Goal: Task Accomplishment & Management: Manage account settings

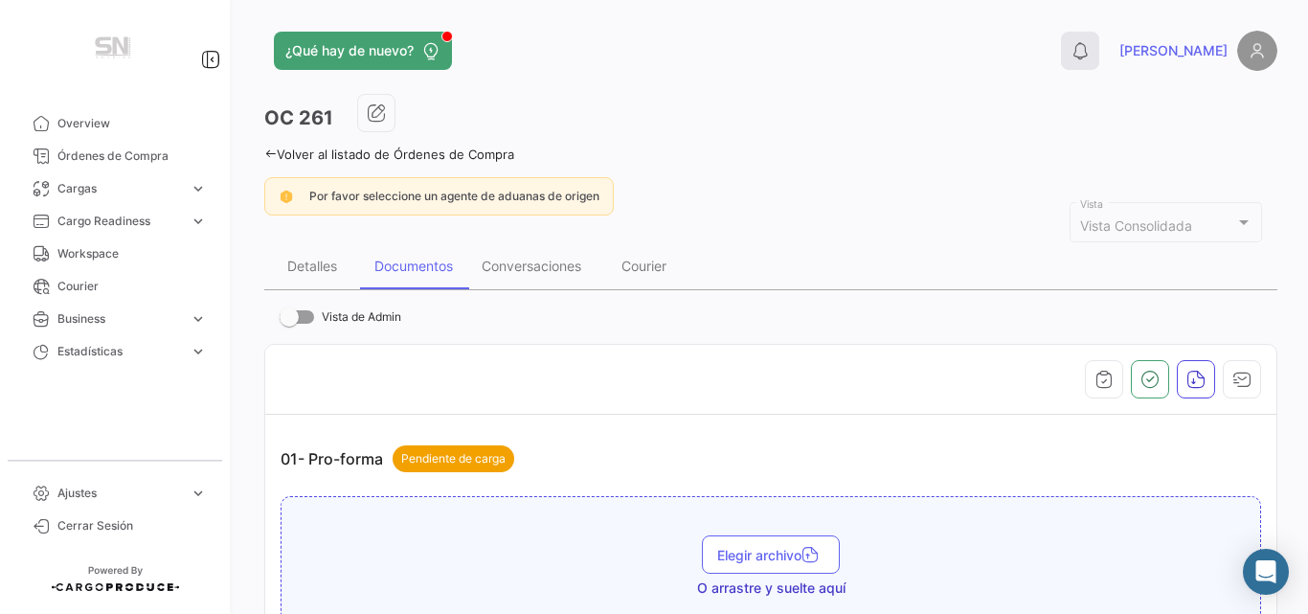
click at [1099, 40] on button "0" at bounding box center [1080, 51] width 38 height 38
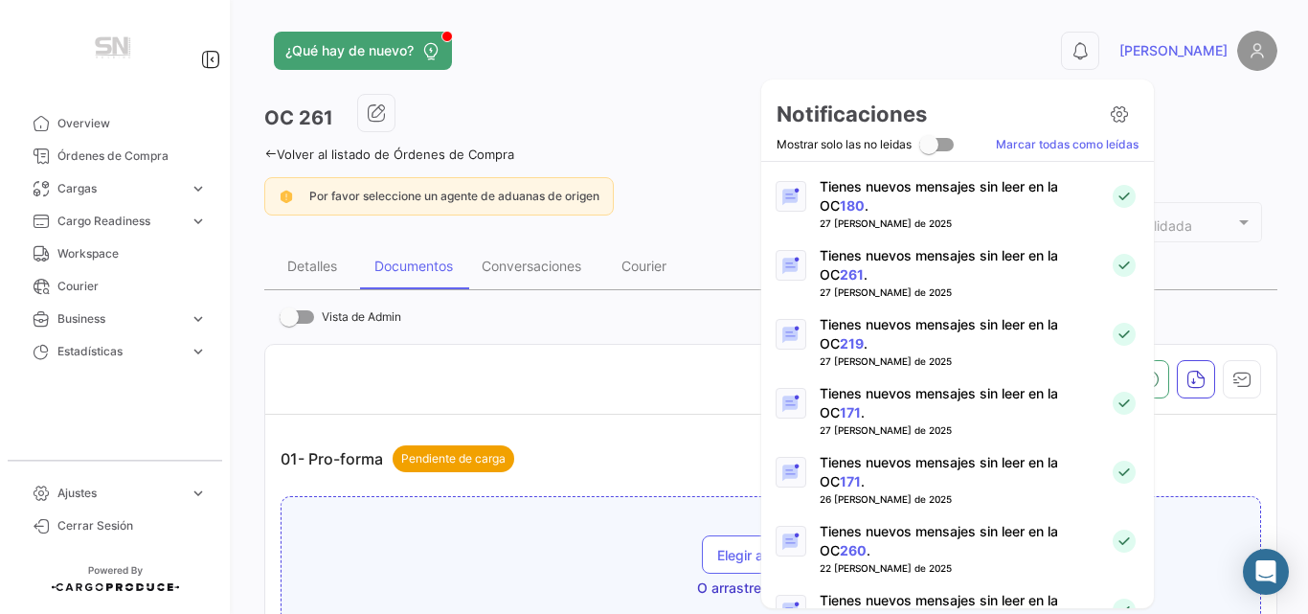
click at [610, 35] on div at bounding box center [654, 307] width 1308 height 614
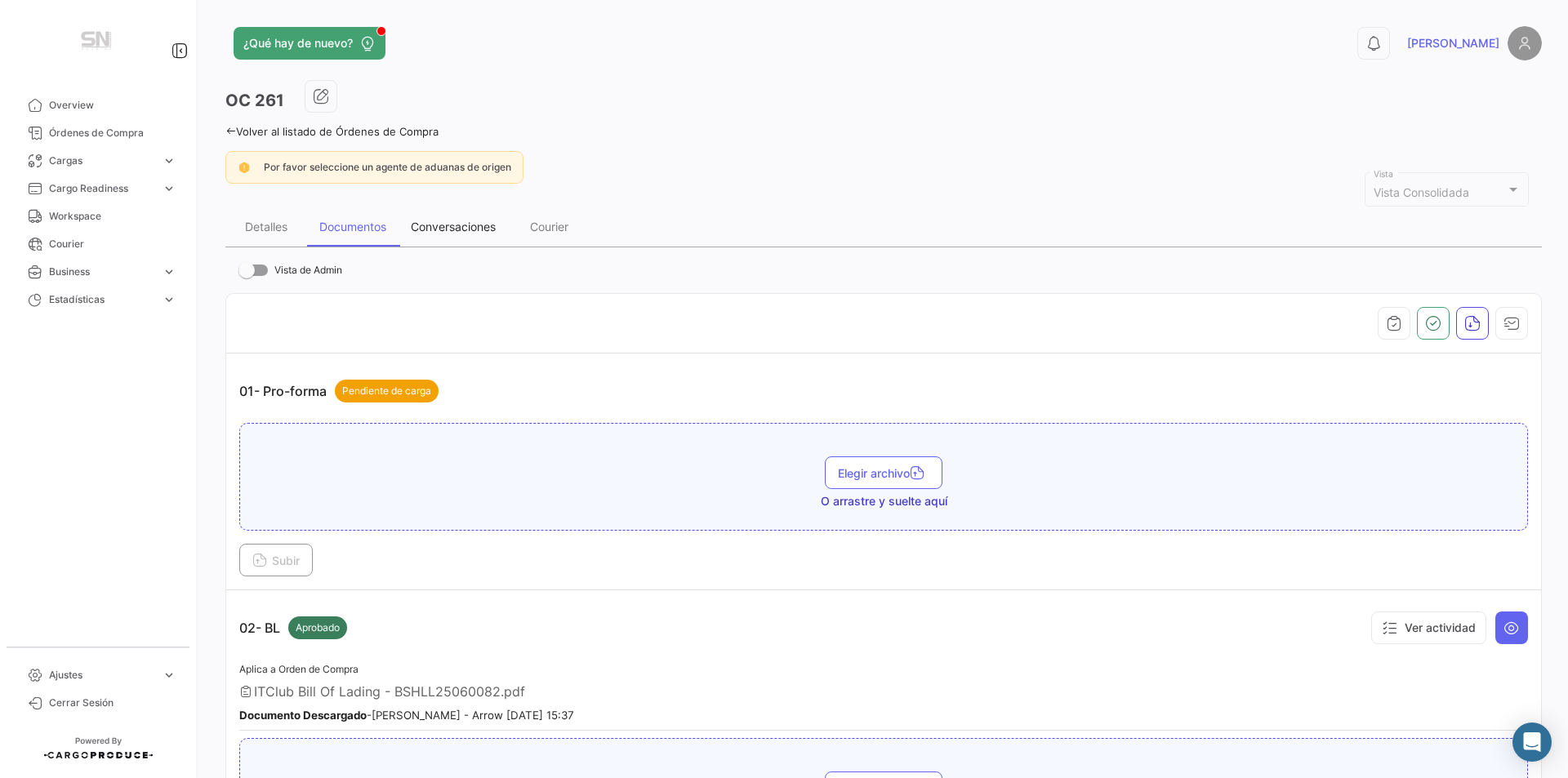
click at [475, 230] on div "Conversaciones" at bounding box center [454, 227] width 85 height 14
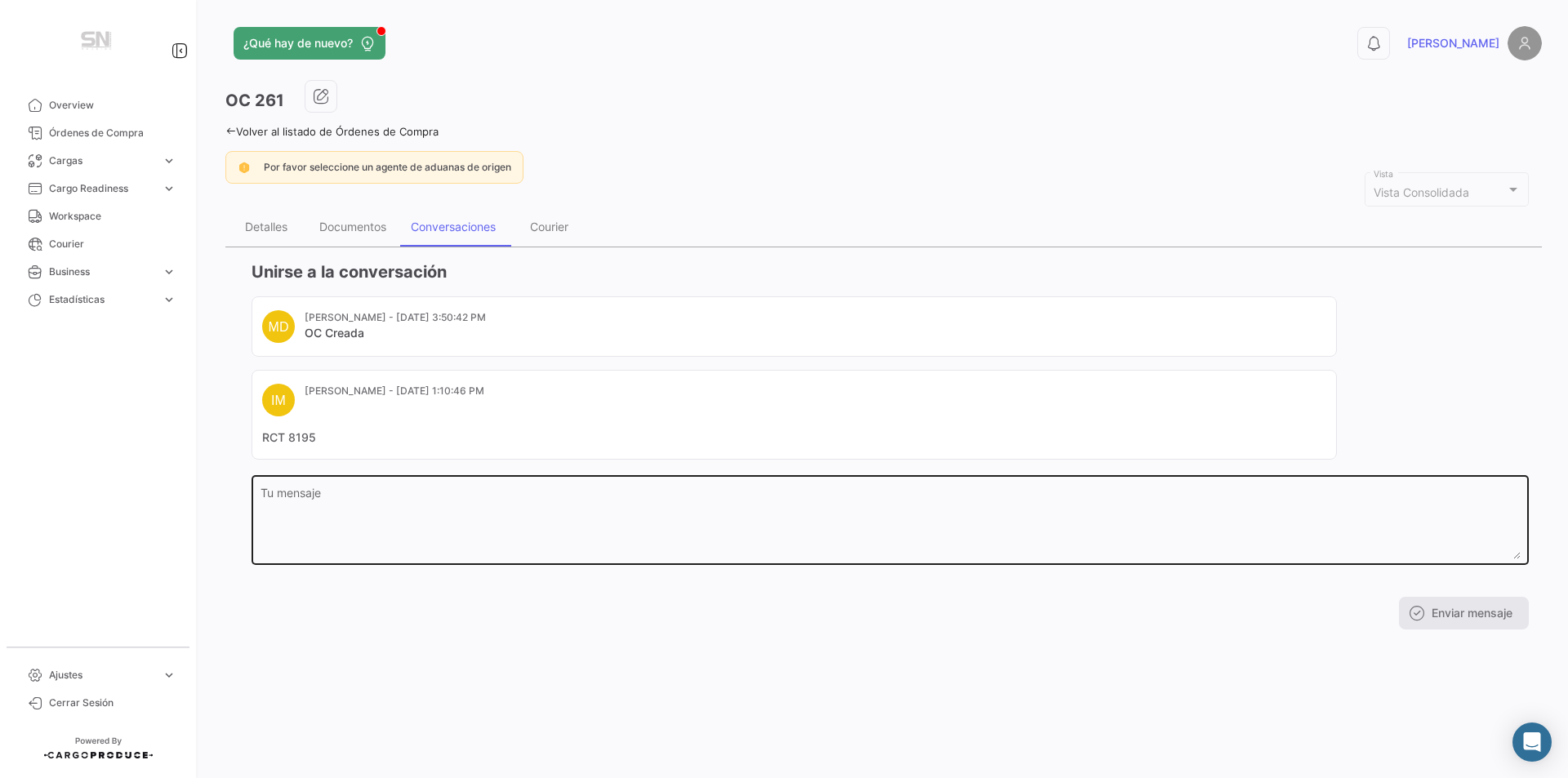
click at [317, 509] on textarea "Tu mensaje" at bounding box center [890, 524] width 1260 height 72
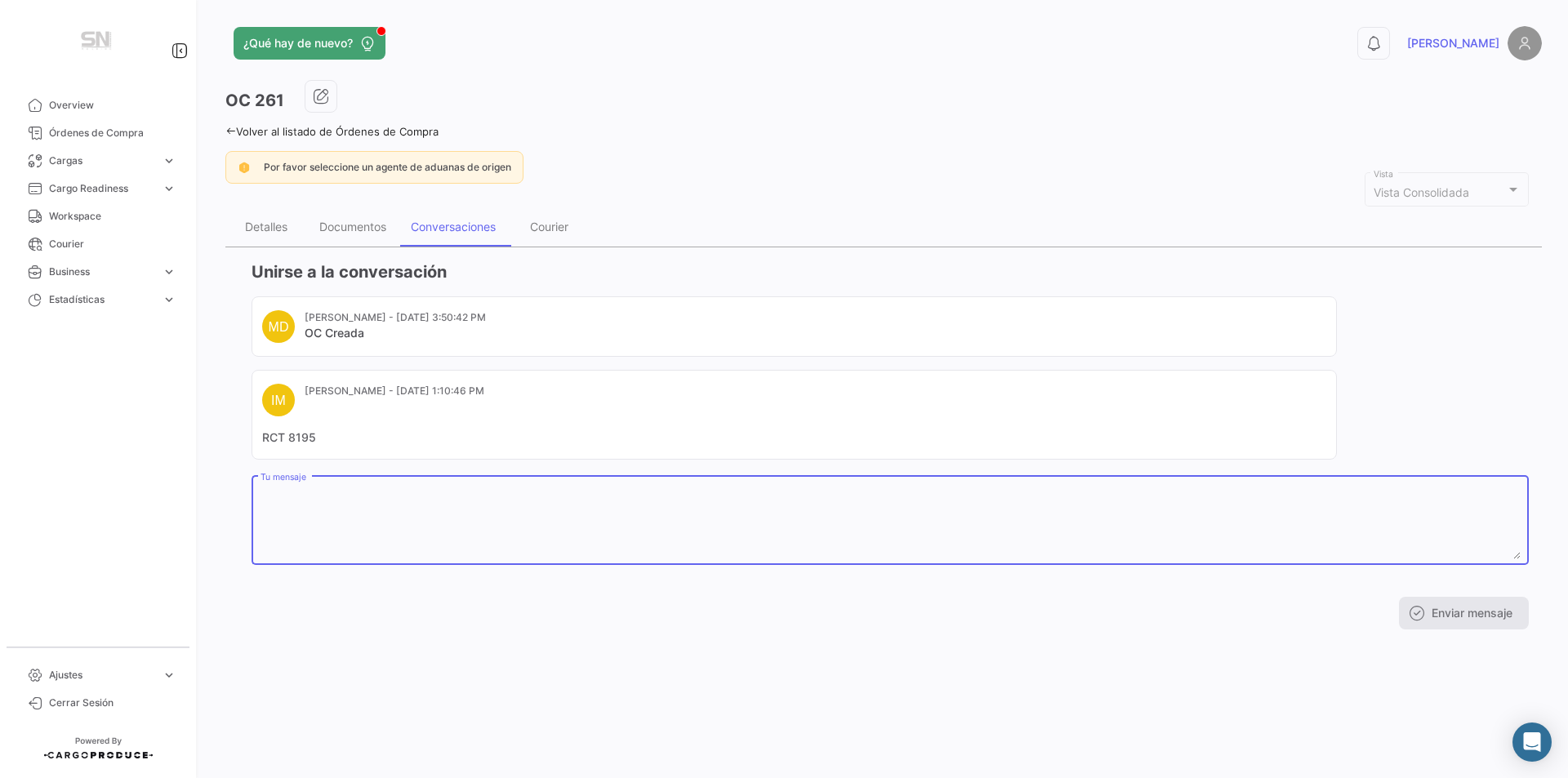
type textarea "T"
type textarea "RCT CONTABILIZADO."
click at [1115, 523] on button "Enviar mensaje" at bounding box center [1464, 613] width 130 height 32
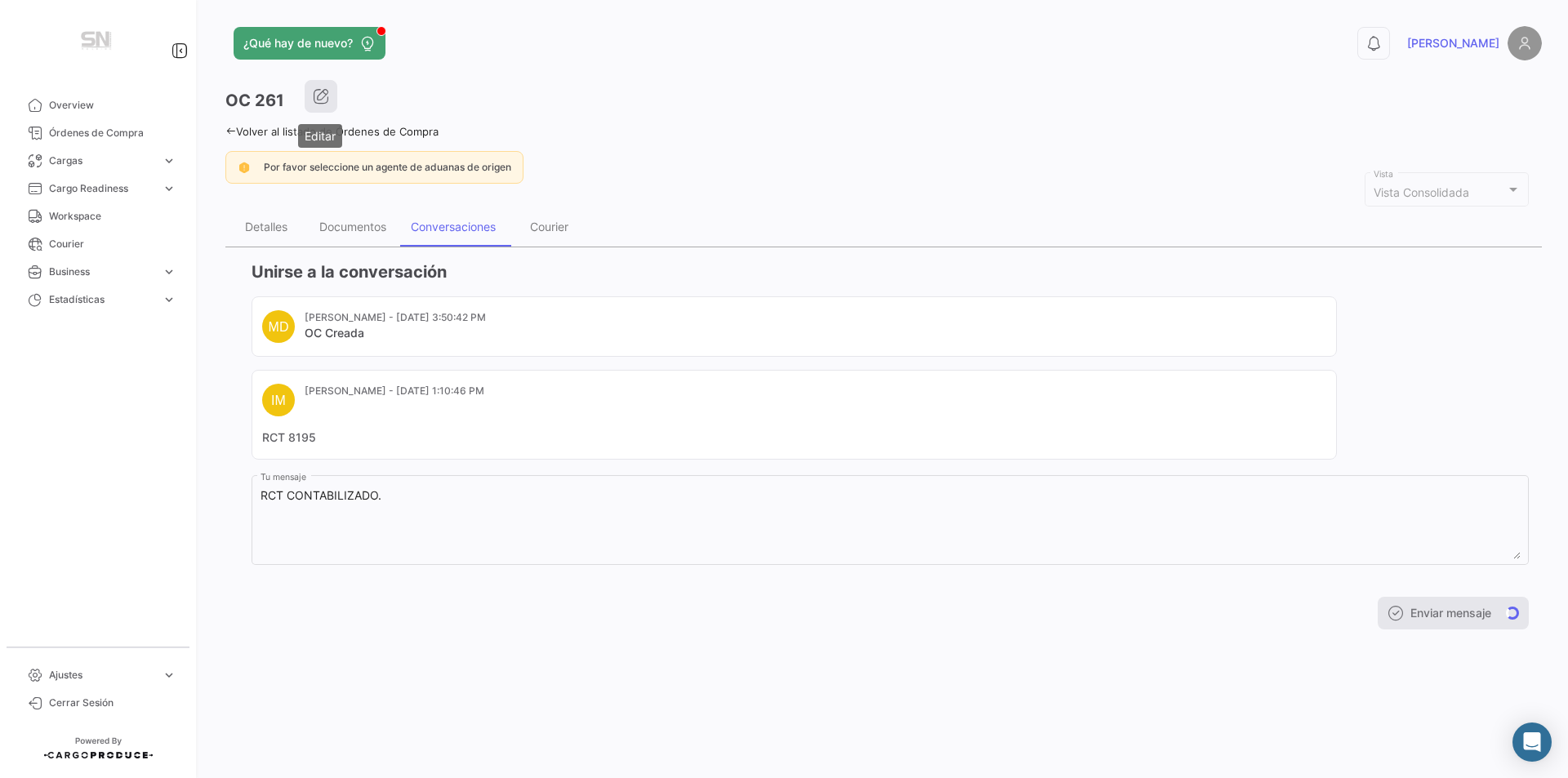
click at [314, 97] on icon "button" at bounding box center [321, 96] width 16 height 16
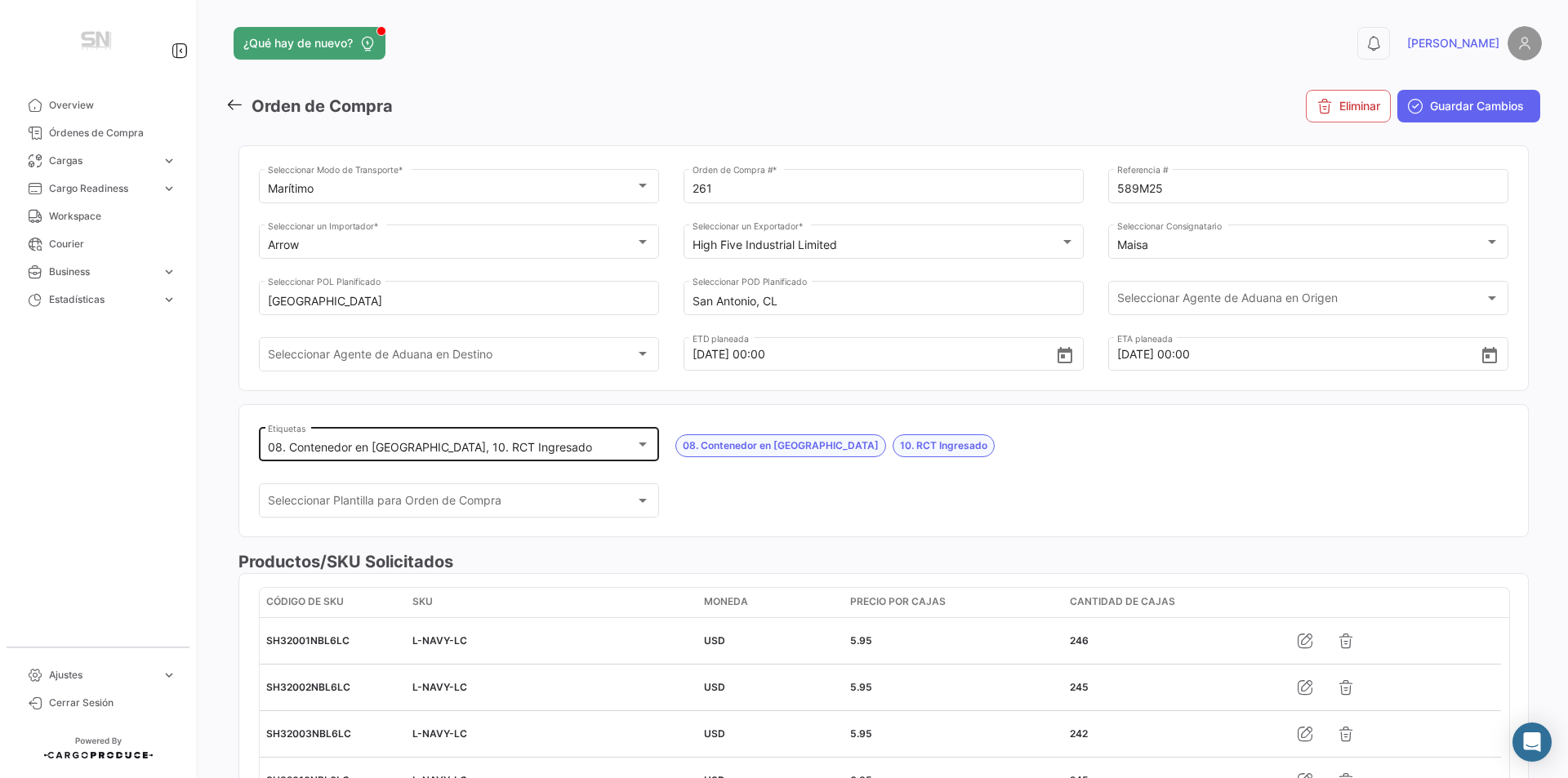
click at [629, 438] on div "08. Contenedor en [GEOGRAPHIC_DATA], 10. RCT Ingresado Etiquetas" at bounding box center [459, 444] width 383 height 38
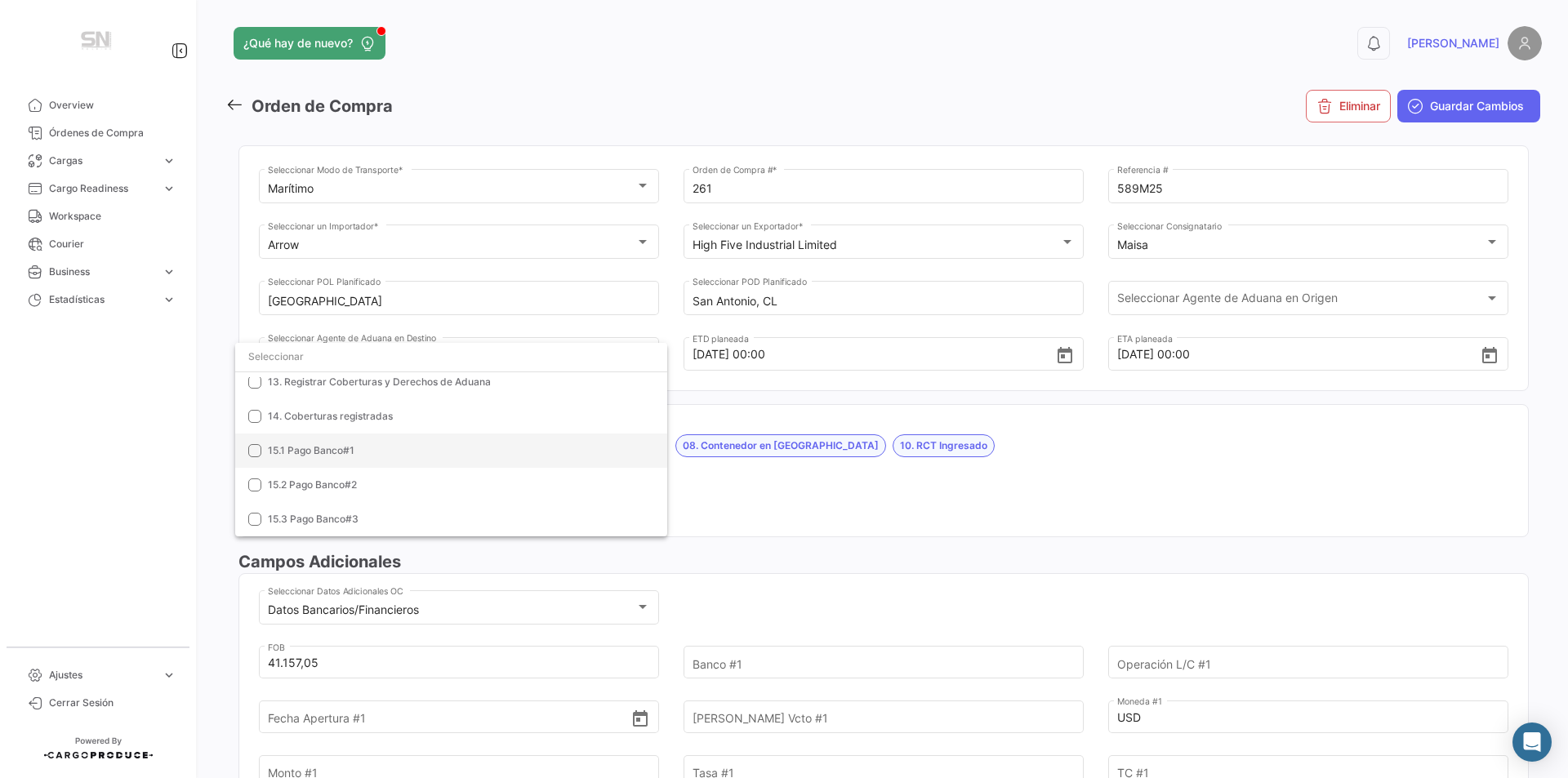
scroll to position [398, 0]
click at [270, 507] on span "12. RCT Contabilizado" at bounding box center [320, 511] width 104 height 12
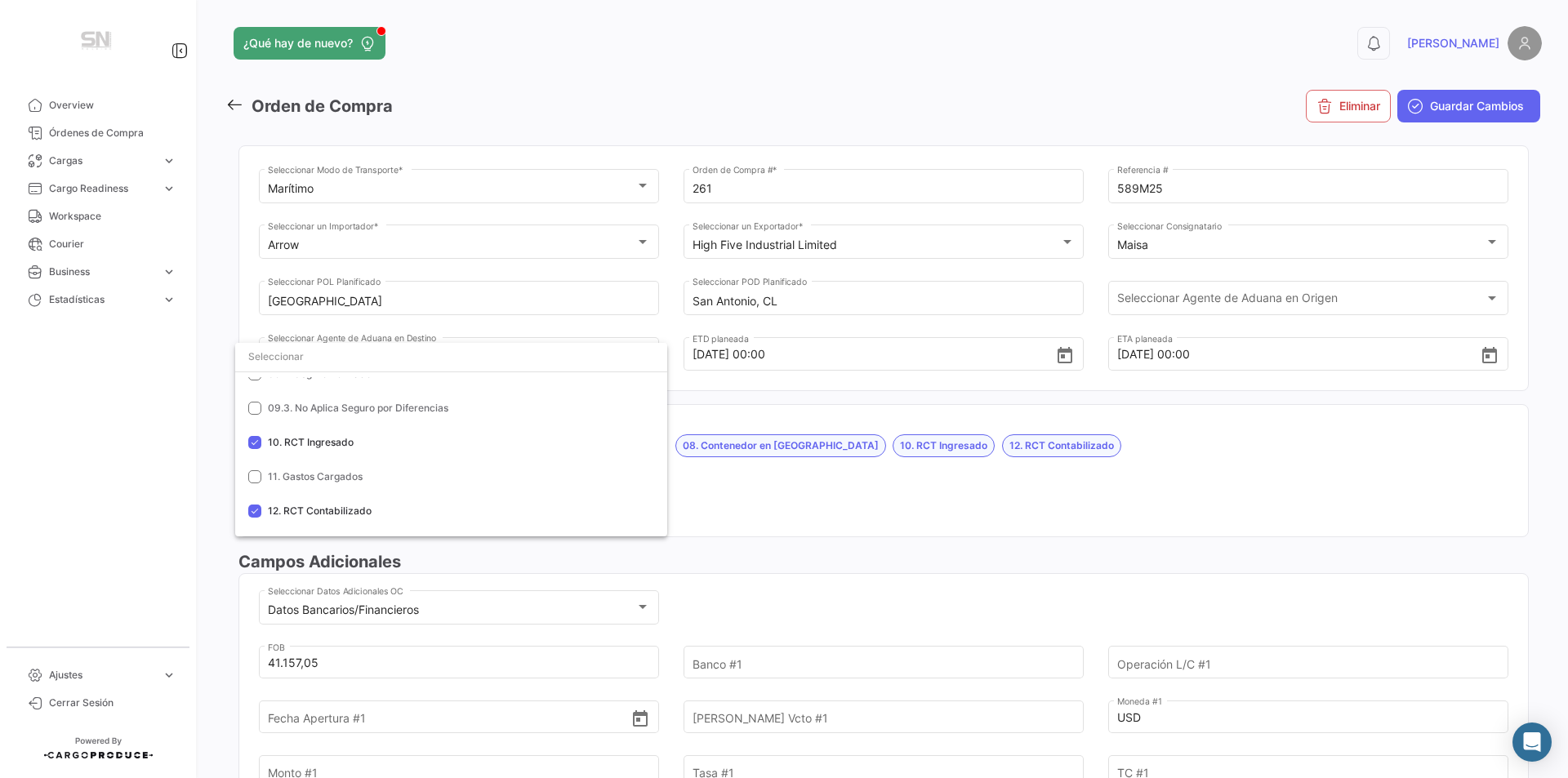
click at [793, 503] on div at bounding box center [784, 389] width 1568 height 778
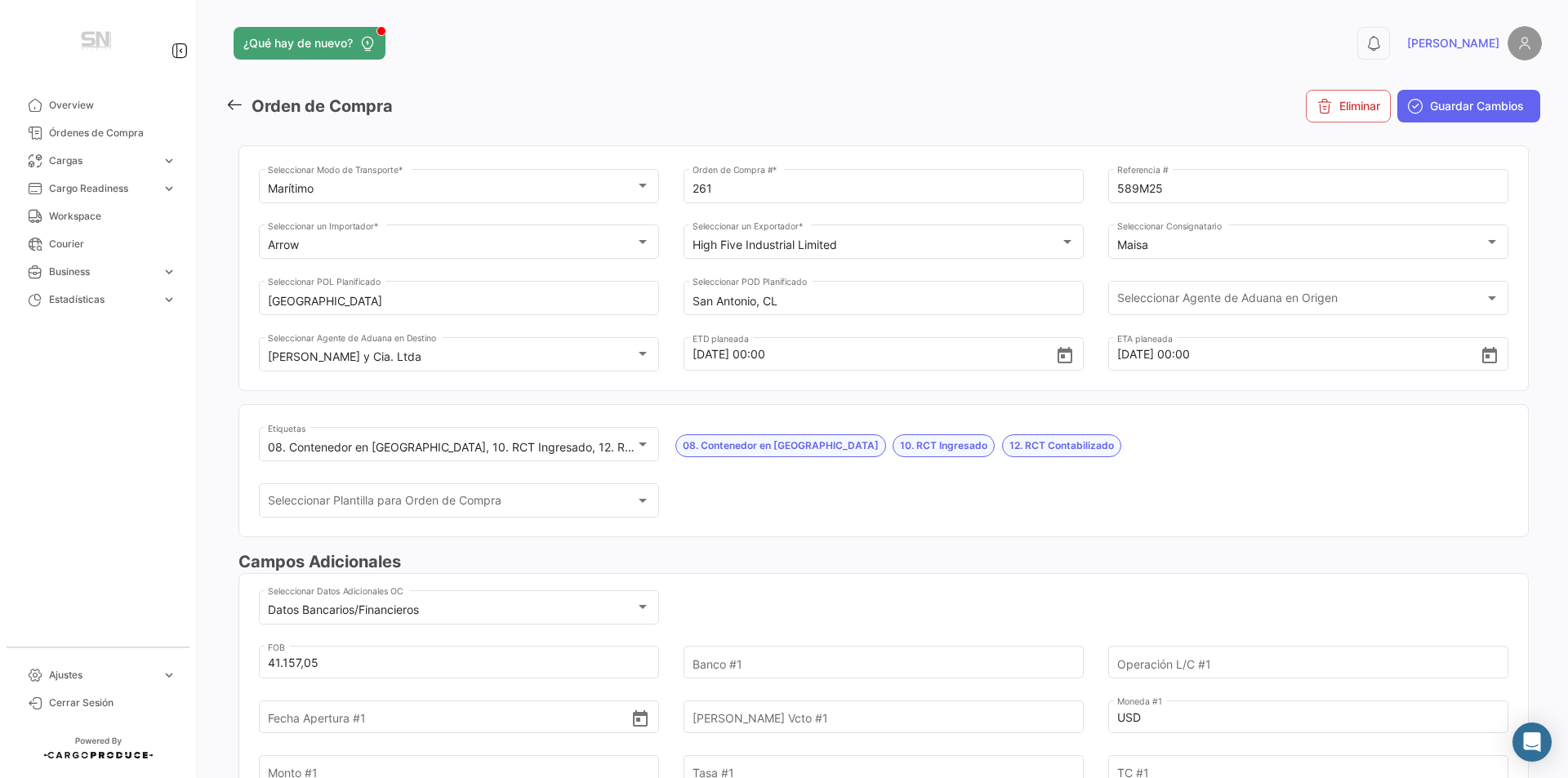
click at [1115, 104] on span "Guardar Cambios" at bounding box center [1478, 106] width 94 height 16
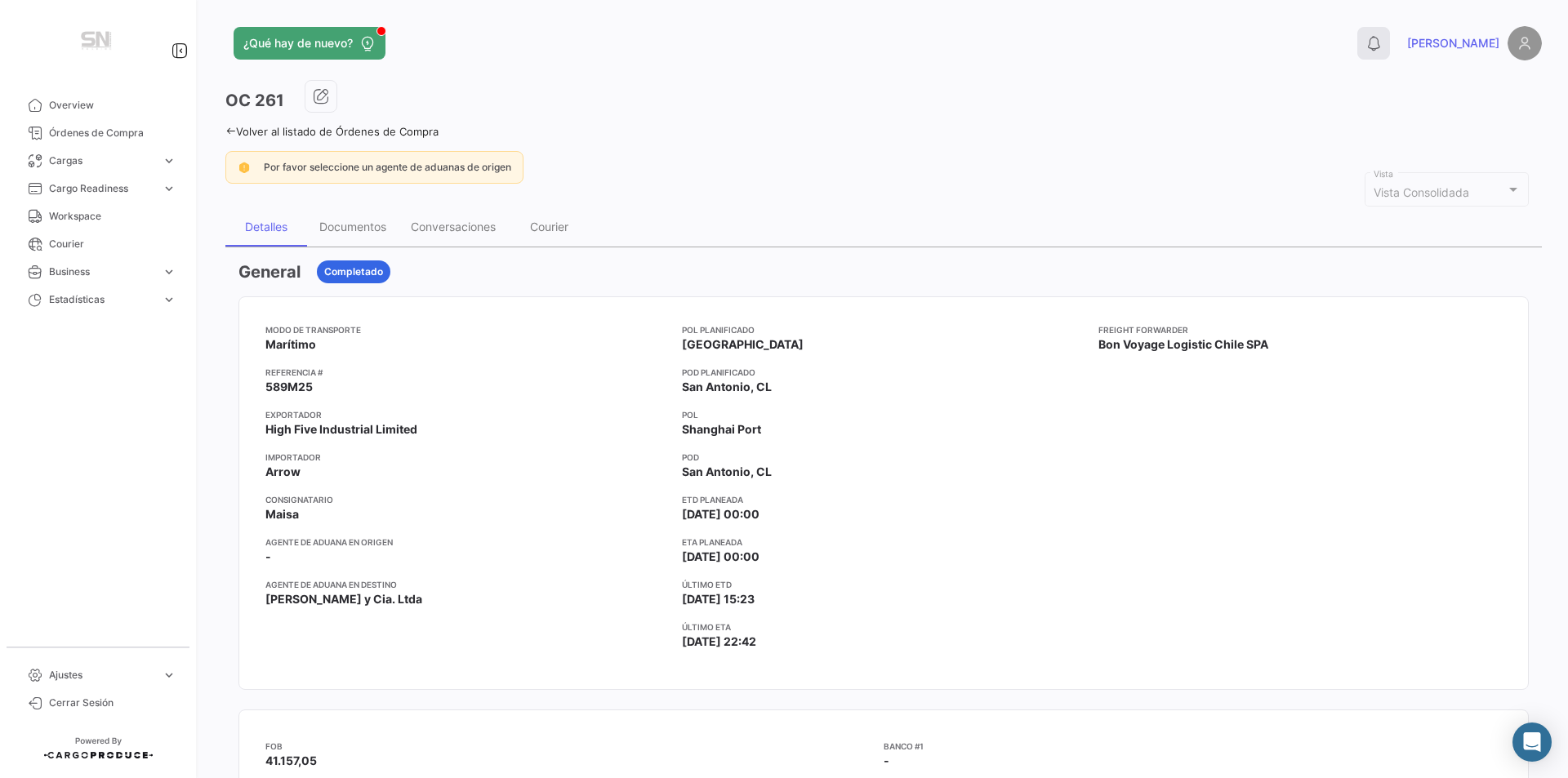
click at [1115, 50] on button "0" at bounding box center [1373, 44] width 32 height 32
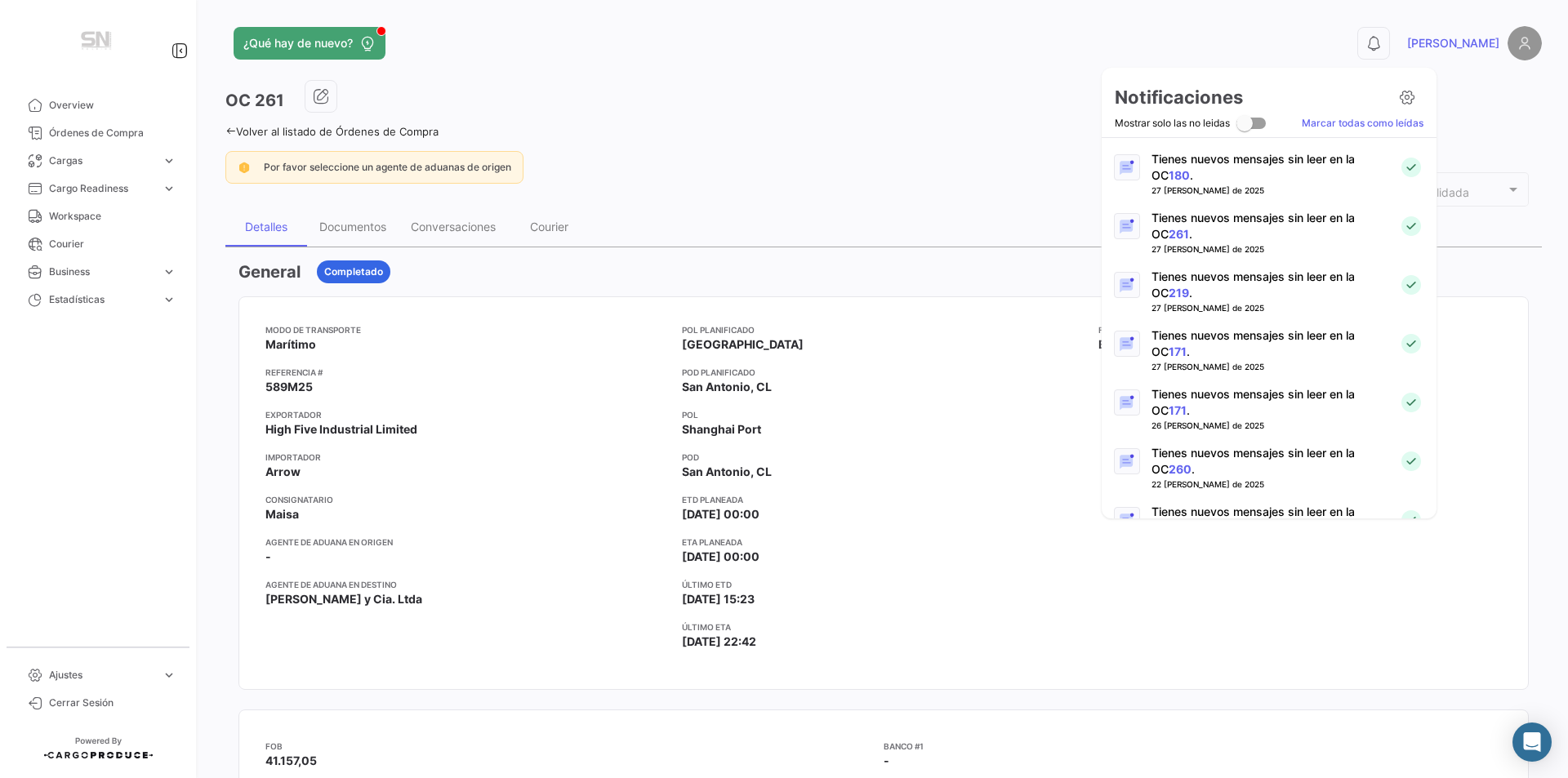
click at [1115, 49] on div at bounding box center [784, 389] width 1568 height 778
